Goal: Navigation & Orientation: Go to known website

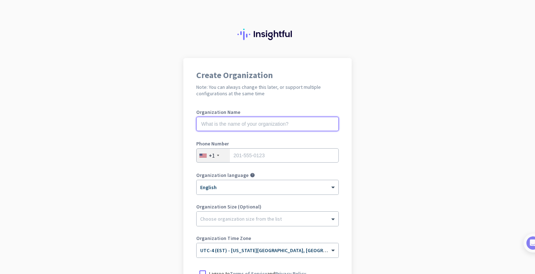
click at [245, 125] on input "text" at bounding box center [267, 124] width 143 height 14
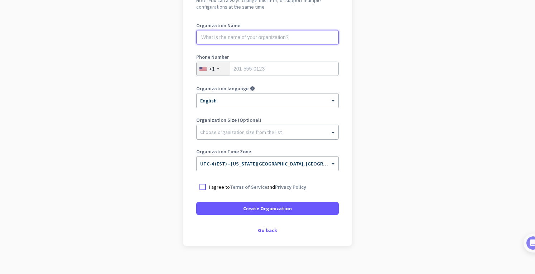
scroll to position [94, 0]
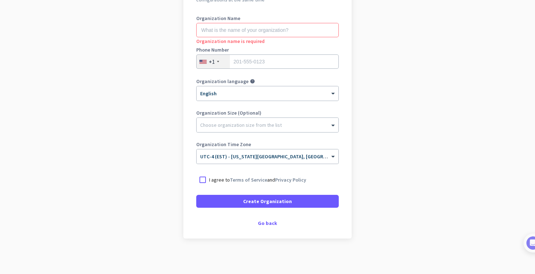
click at [268, 223] on div "Go back" at bounding box center [267, 223] width 143 height 5
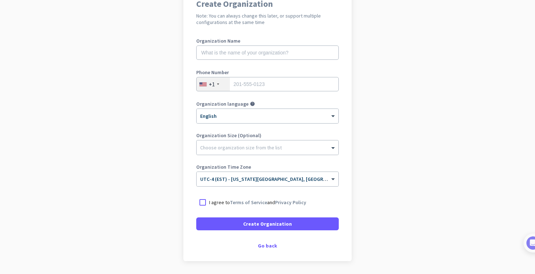
scroll to position [72, 0]
click at [247, 50] on input "text" at bounding box center [267, 52] width 143 height 14
click at [269, 246] on div "Go back" at bounding box center [267, 245] width 143 height 5
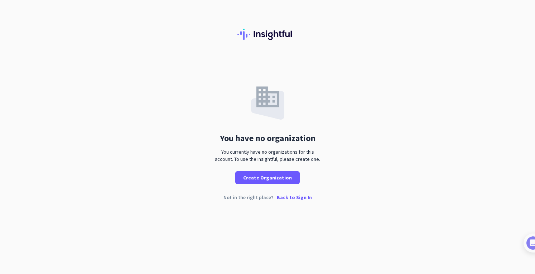
click at [284, 198] on p "Back to Sign In" at bounding box center [294, 197] width 35 height 5
